Goal: Navigation & Orientation: Understand site structure

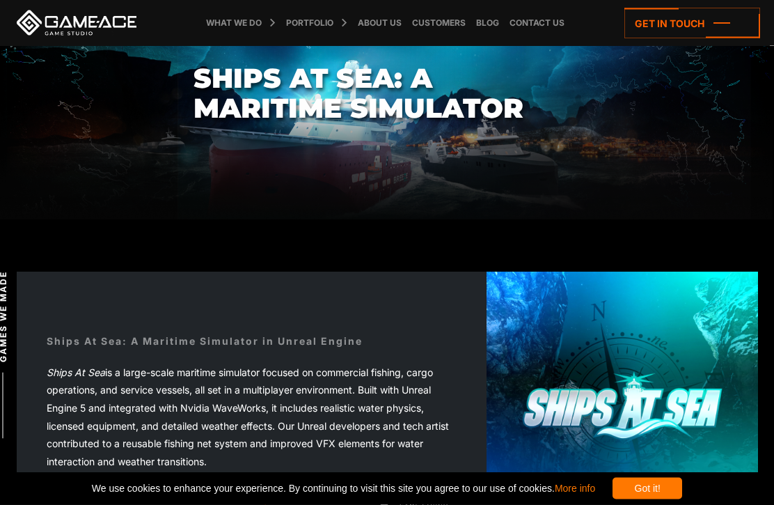
scroll to position [78, 0]
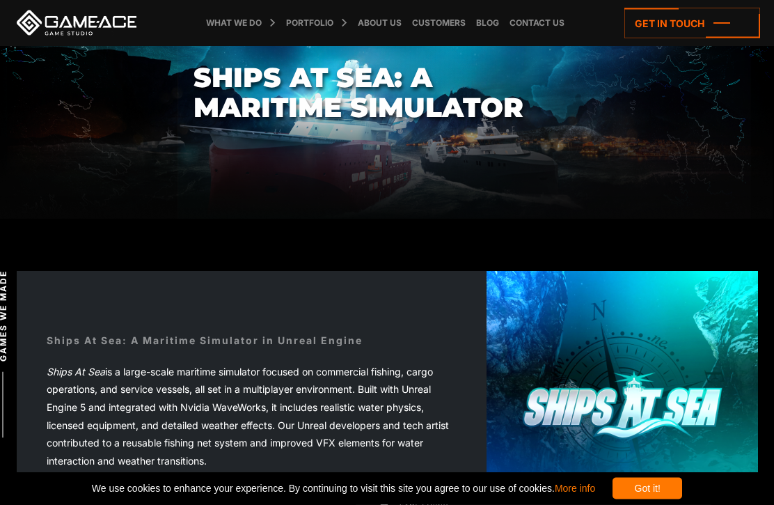
click at [678, 499] on div "Got it!" at bounding box center [648, 489] width 70 height 22
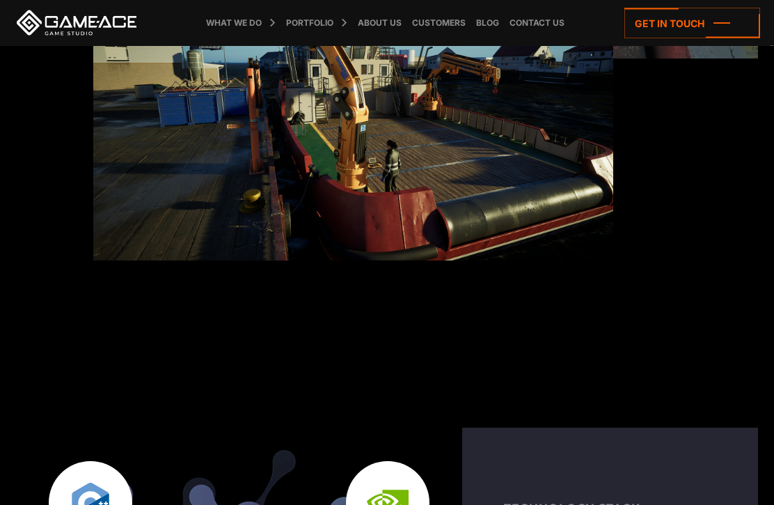
scroll to position [1897, 0]
click at [391, 42] on link "About Us" at bounding box center [379, 23] width 51 height 46
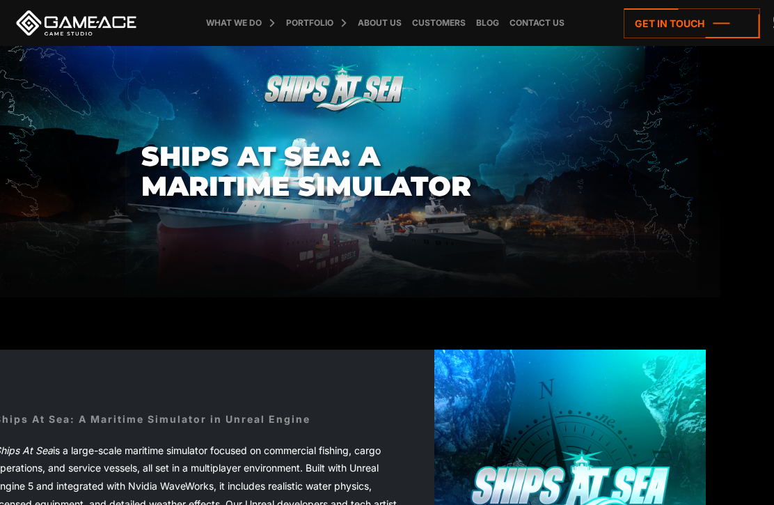
scroll to position [0, 53]
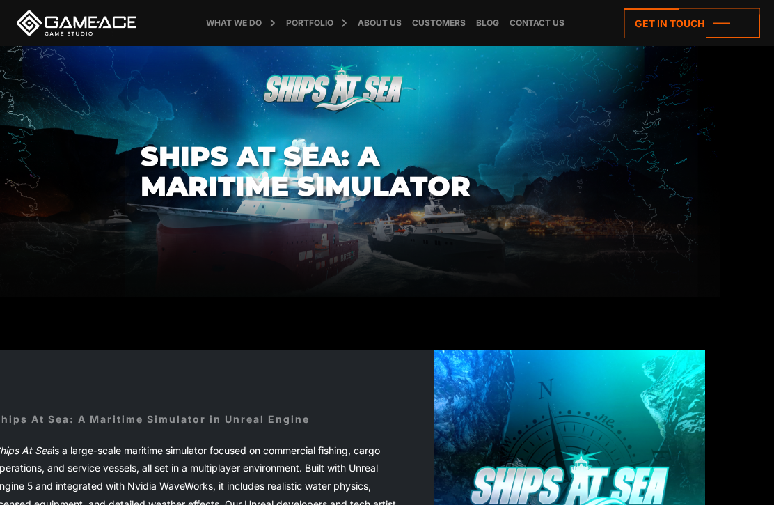
click at [444, 40] on link "Customers" at bounding box center [439, 23] width 61 height 46
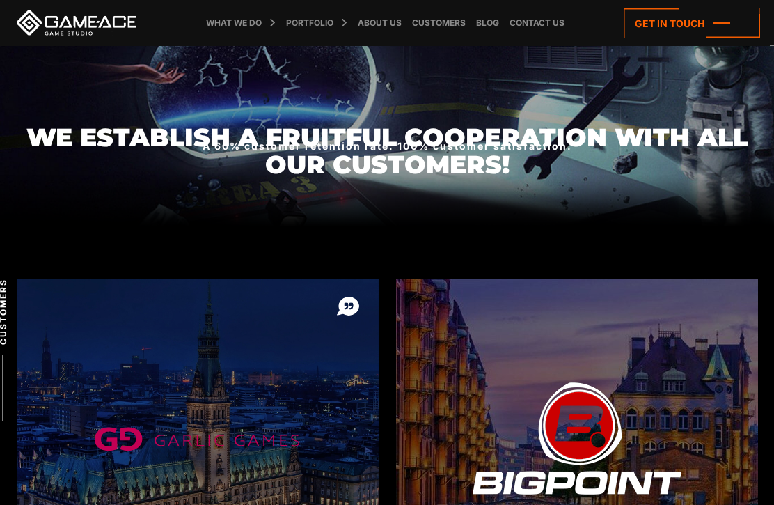
scroll to position [40, 0]
